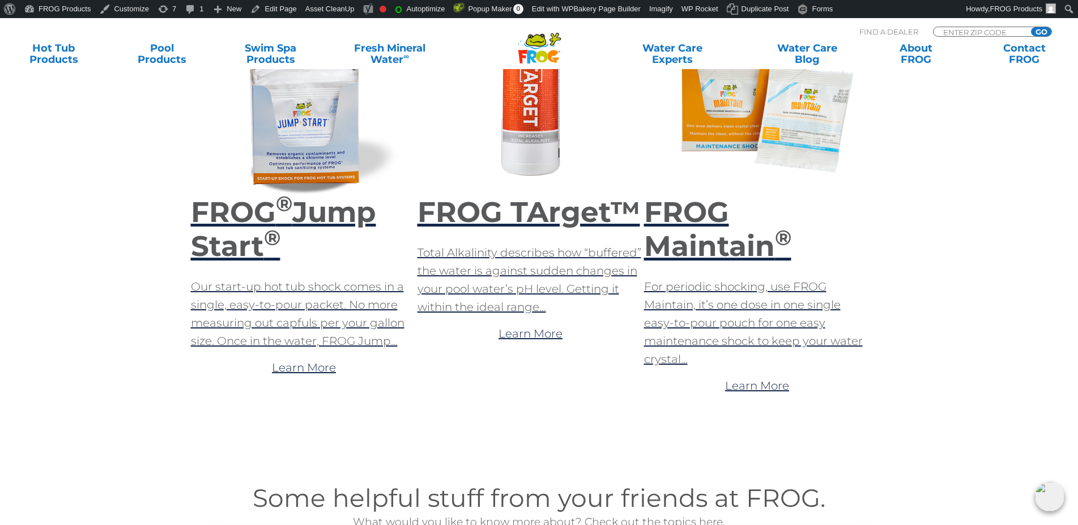
scroll to position [404, 0]
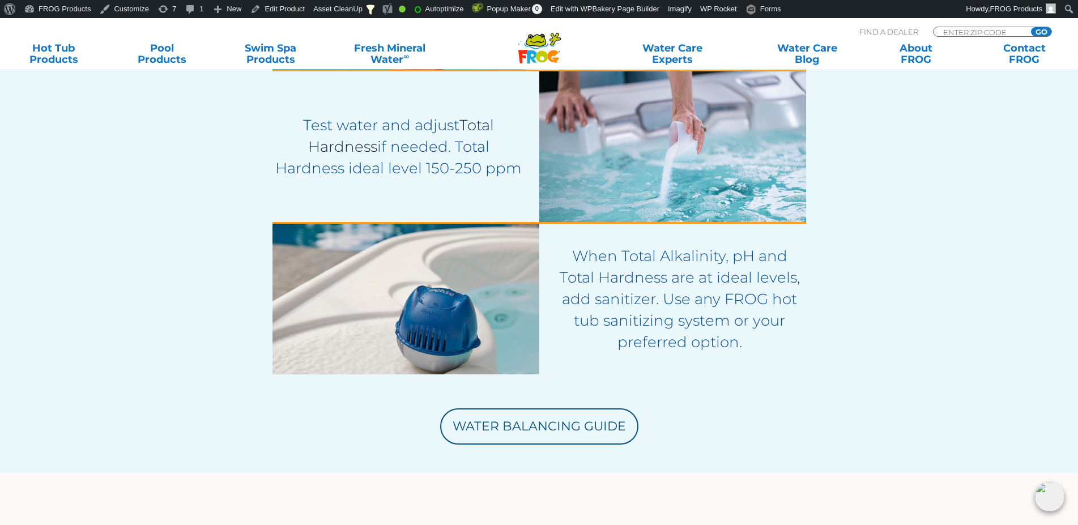
scroll to position [2657, 0]
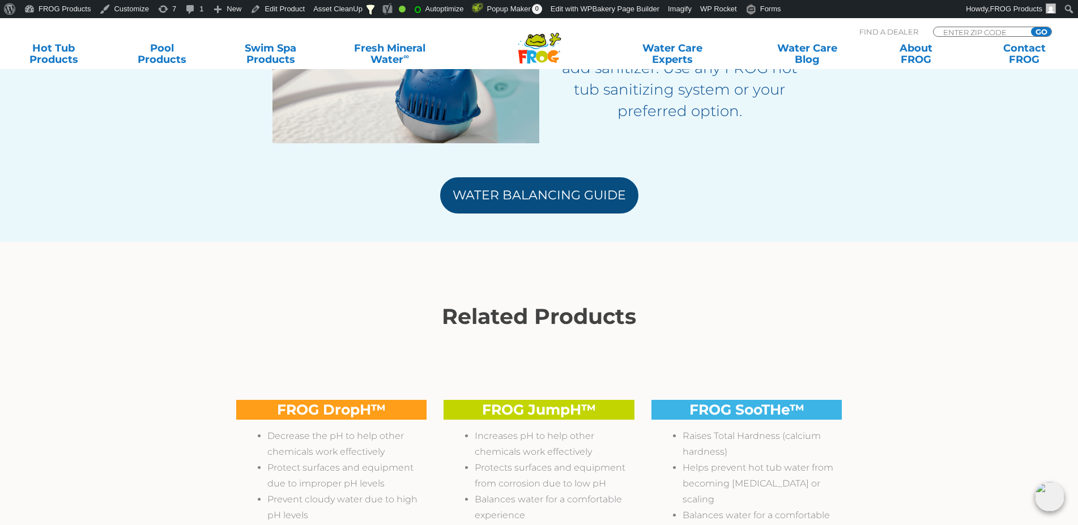
click at [558, 188] on link "Water Balancing Guide" at bounding box center [539, 195] width 198 height 36
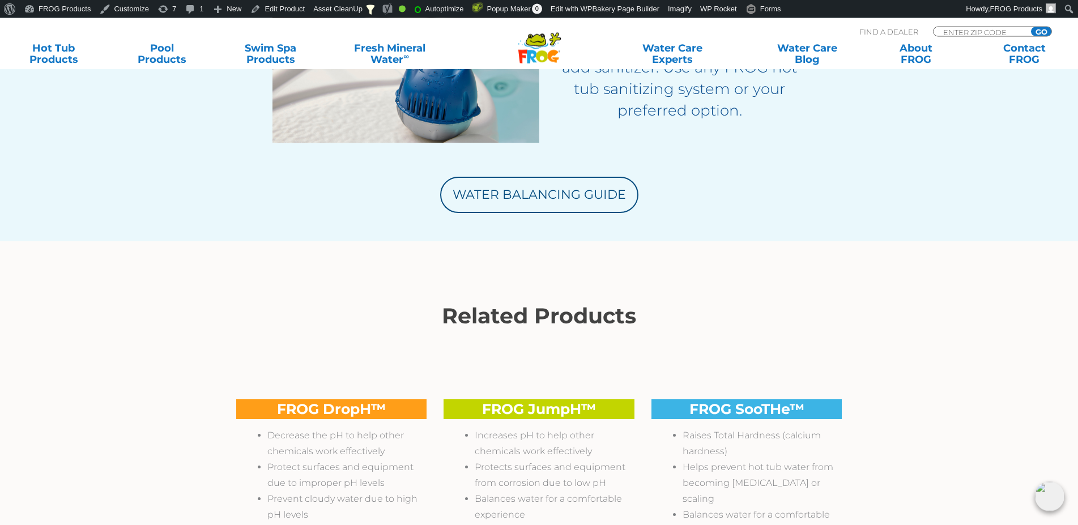
scroll to position [2599, 0]
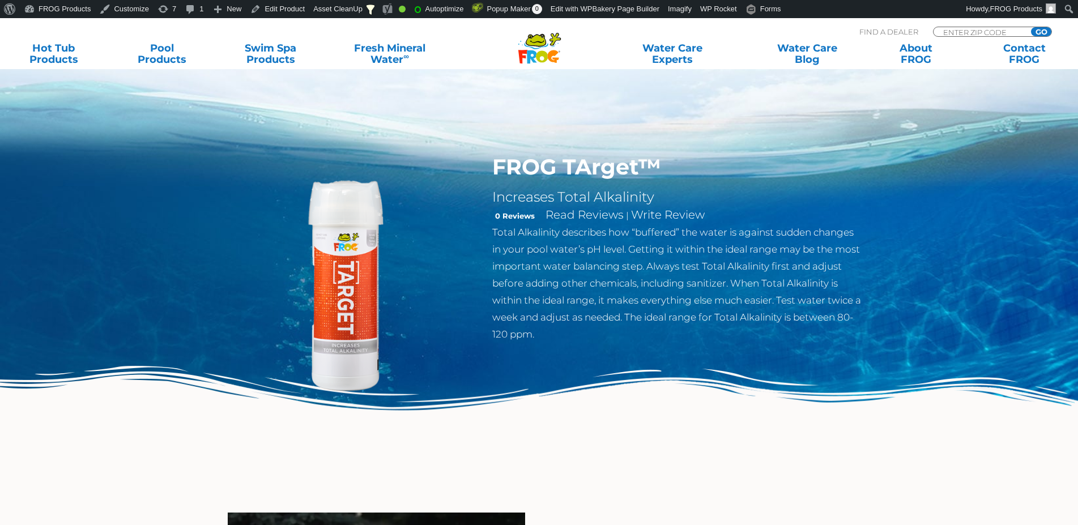
scroll to position [3292, 0]
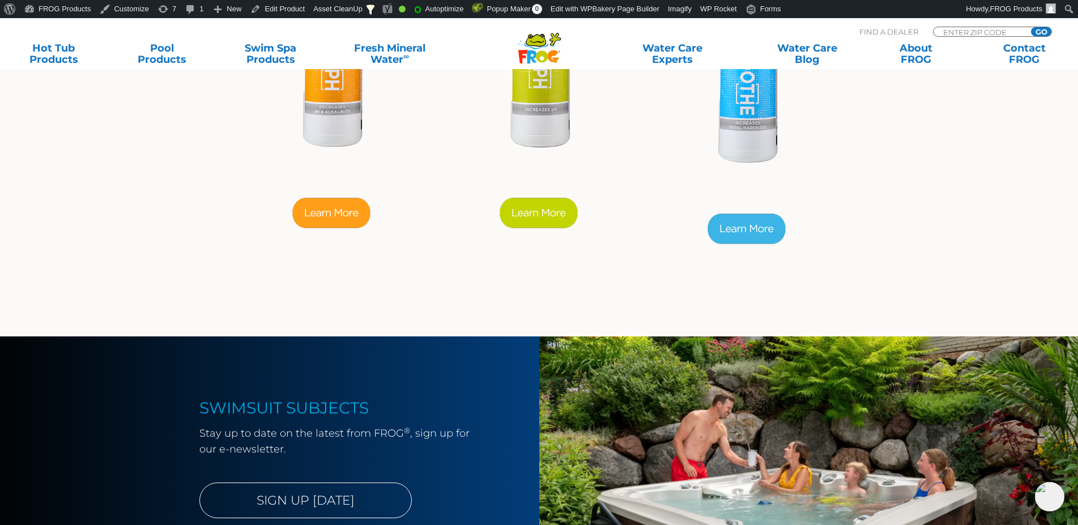
click at [324, 228] on img at bounding box center [331, 213] width 82 height 34
click at [529, 229] on img at bounding box center [539, 213] width 82 height 34
click at [554, 227] on img at bounding box center [539, 213] width 82 height 34
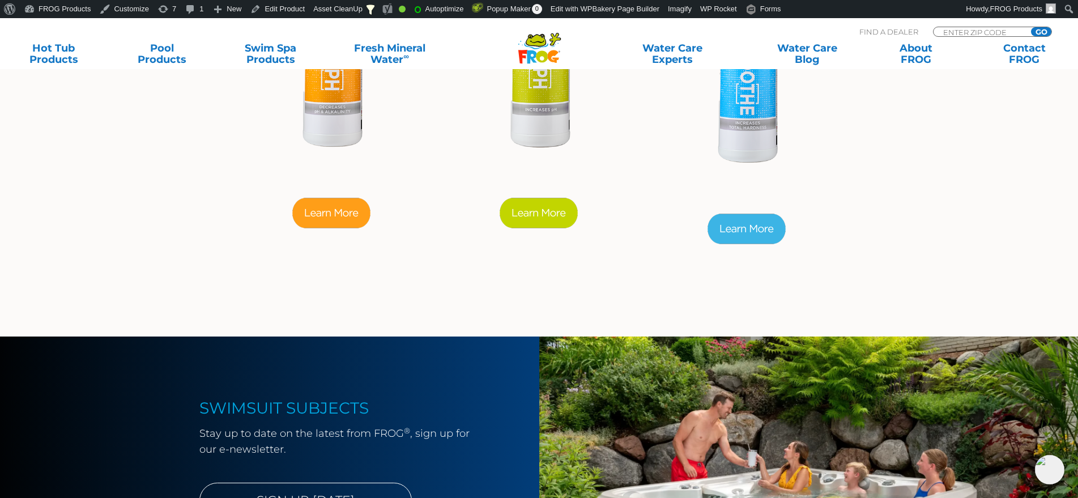
click at [745, 233] on img at bounding box center [747, 229] width 82 height 34
